Goal: Task Accomplishment & Management: Use online tool/utility

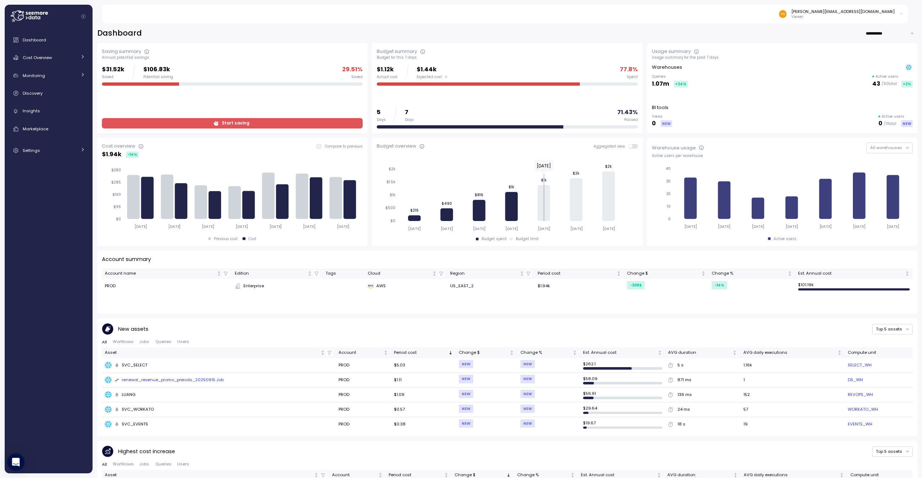
click at [156, 69] on p "$106.83k" at bounding box center [158, 70] width 30 height 10
drag, startPoint x: 348, startPoint y: 69, endPoint x: 327, endPoint y: 69, distance: 21.2
click at [347, 69] on p "29.51 %" at bounding box center [352, 70] width 21 height 10
drag, startPoint x: 106, startPoint y: 71, endPoint x: 118, endPoint y: 72, distance: 11.9
click at [106, 71] on p "$31.52k" at bounding box center [113, 70] width 22 height 10
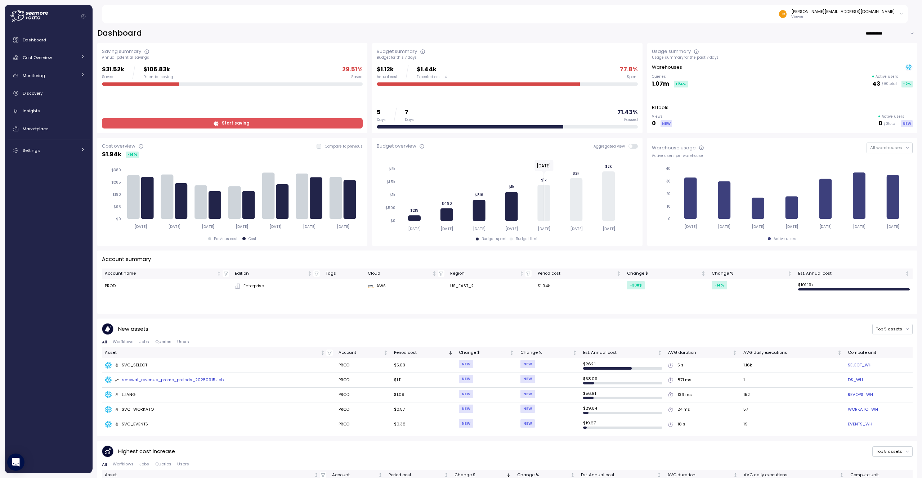
click at [159, 72] on p "$106.83k" at bounding box center [158, 70] width 30 height 10
click at [123, 83] on div at bounding box center [140, 84] width 77 height 4
click at [82, 56] on icon at bounding box center [82, 56] width 5 height 5
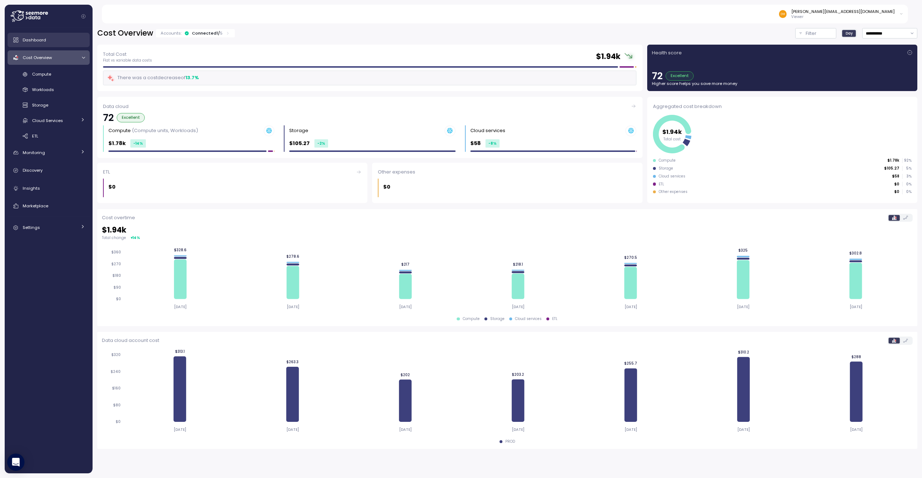
click at [42, 39] on span "Dashboard" at bounding box center [34, 40] width 23 height 6
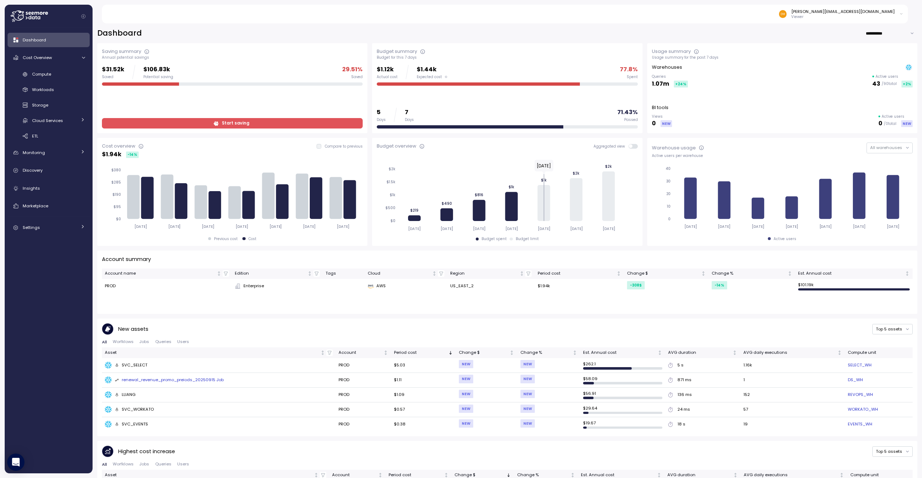
click at [247, 127] on span "Start saving" at bounding box center [231, 123] width 251 height 10
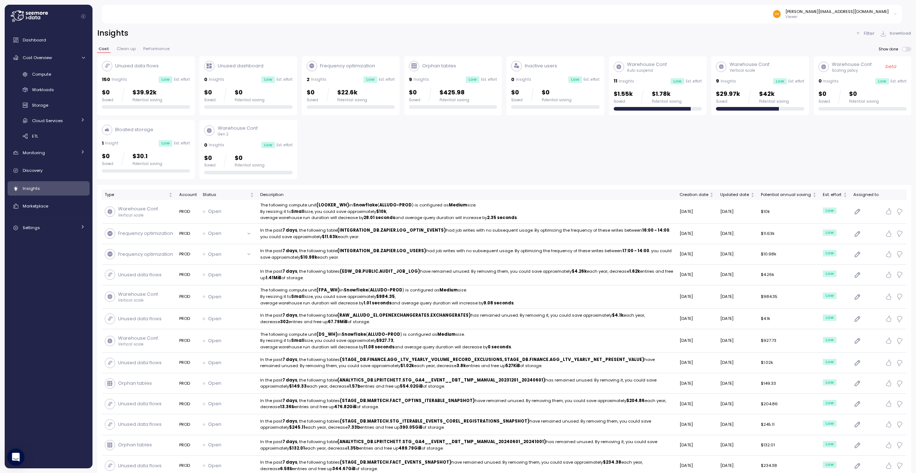
click at [123, 49] on span "Clean up" at bounding box center [126, 49] width 19 height 4
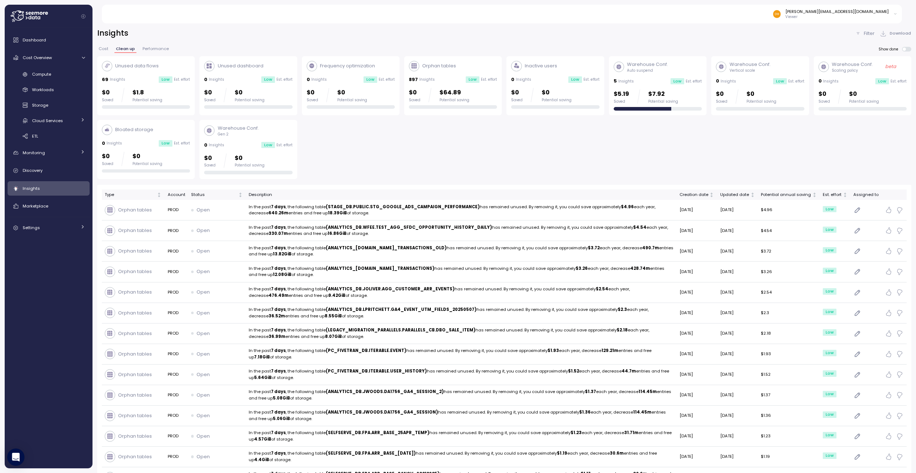
click at [156, 50] on span "Performance" at bounding box center [156, 49] width 26 height 4
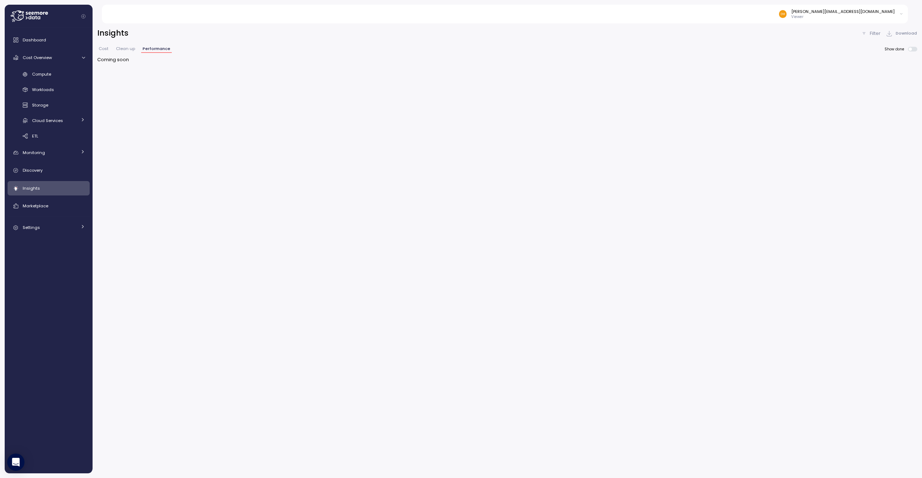
click at [125, 49] on span "Clean up" at bounding box center [125, 49] width 19 height 4
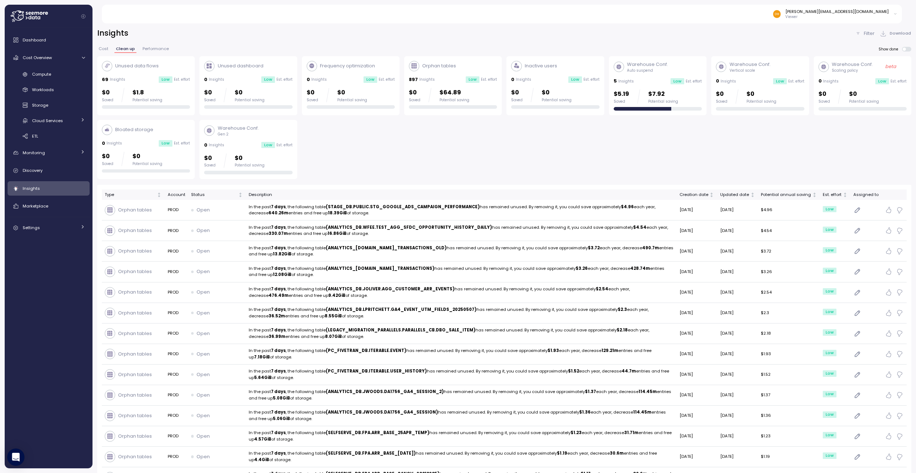
click at [105, 48] on span "Cost" at bounding box center [104, 49] width 10 height 4
